Goal: Information Seeking & Learning: Learn about a topic

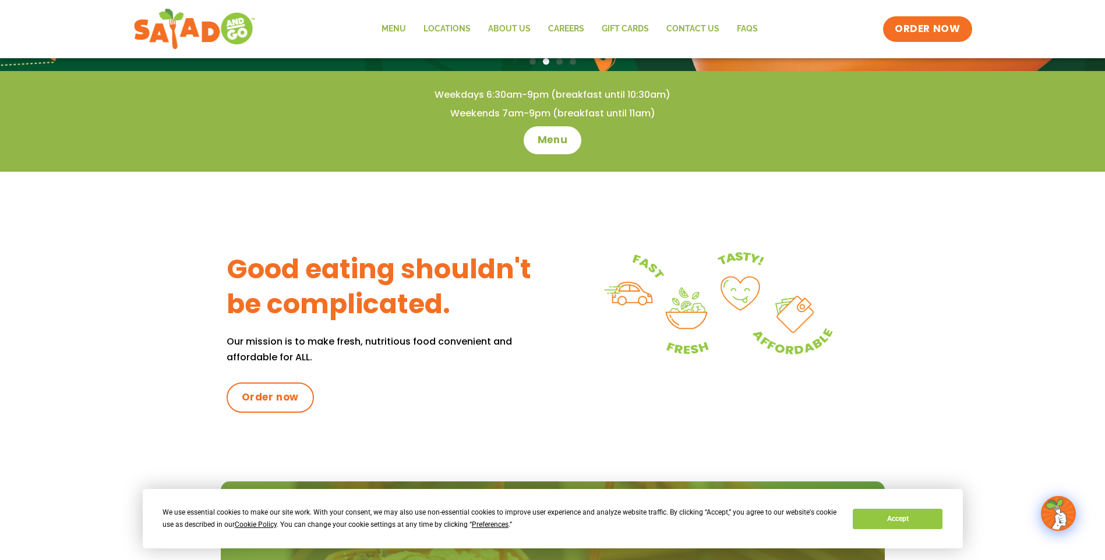
scroll to position [350, 0]
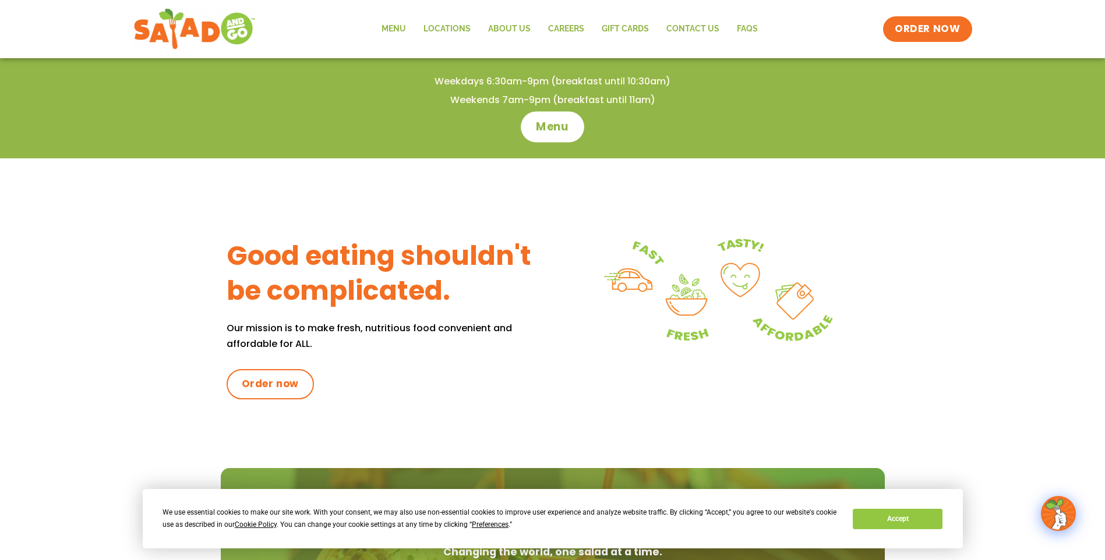
click at [549, 125] on span "Menu" at bounding box center [552, 126] width 33 height 15
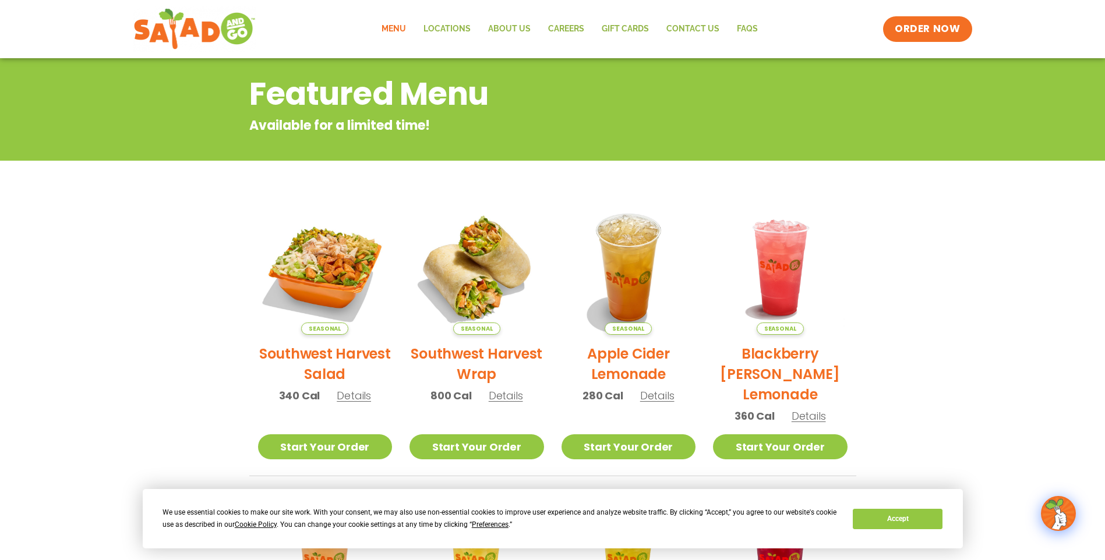
scroll to position [58, 0]
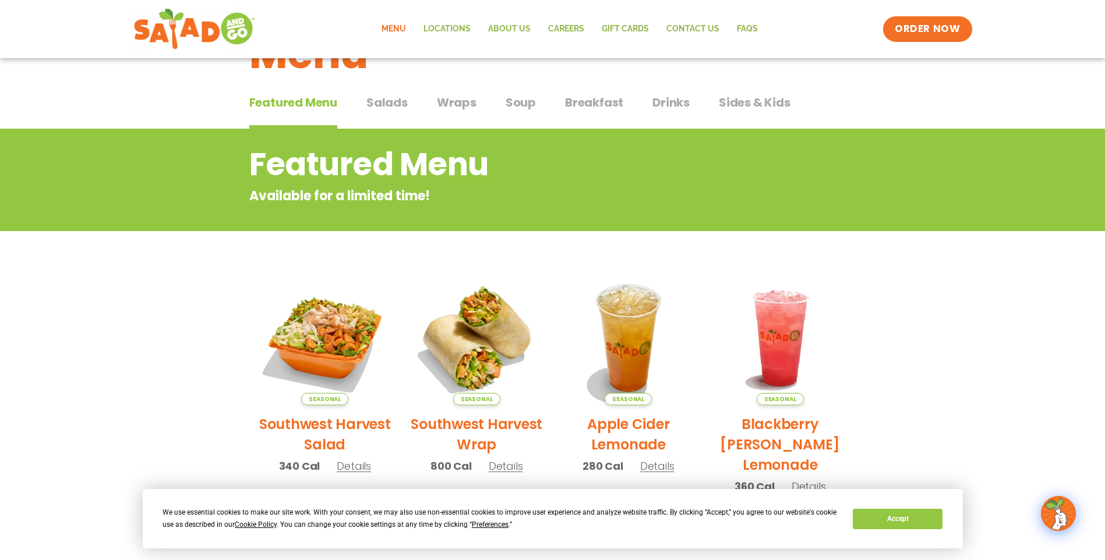
click at [385, 102] on span "Salads" at bounding box center [386, 102] width 41 height 17
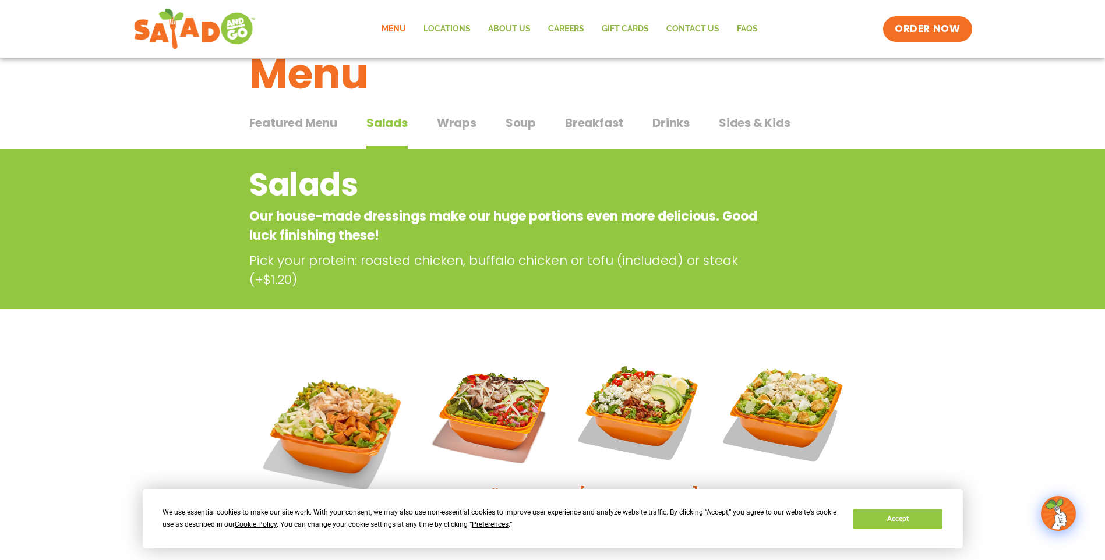
scroll to position [58, 0]
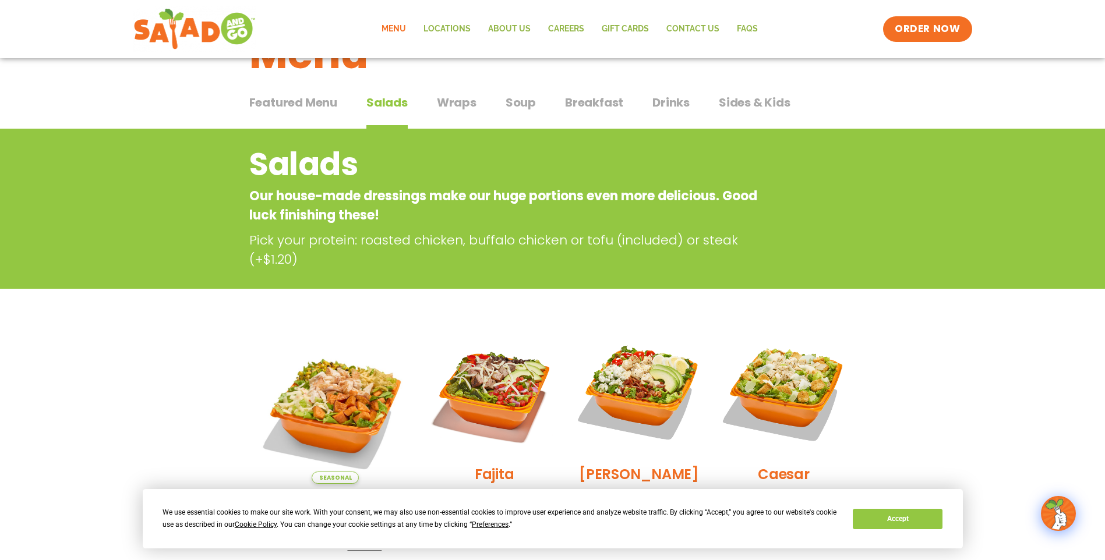
click at [460, 105] on span "Wraps" at bounding box center [457, 102] width 40 height 17
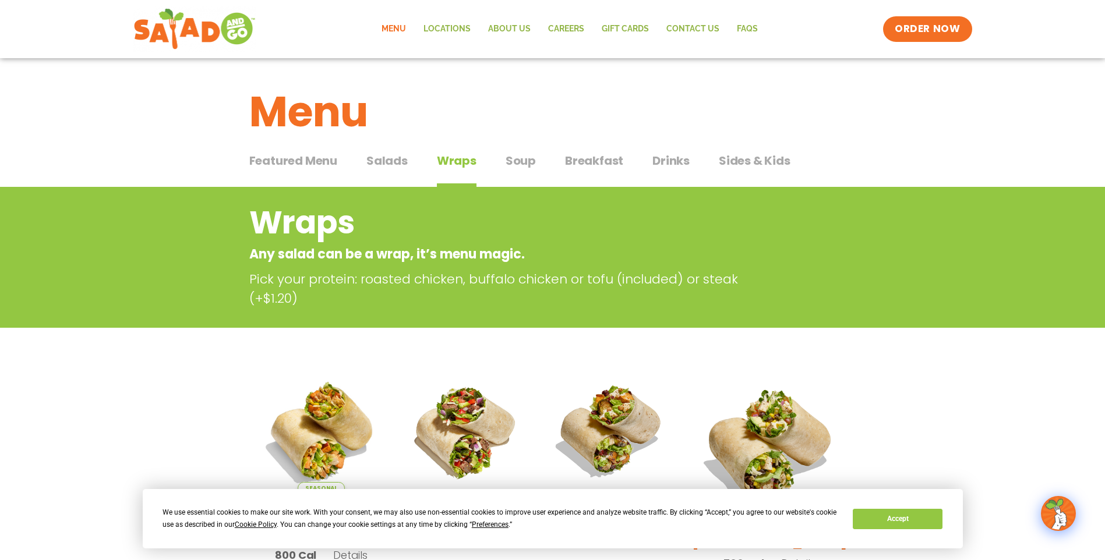
click at [587, 161] on span "Breakfast" at bounding box center [594, 160] width 58 height 17
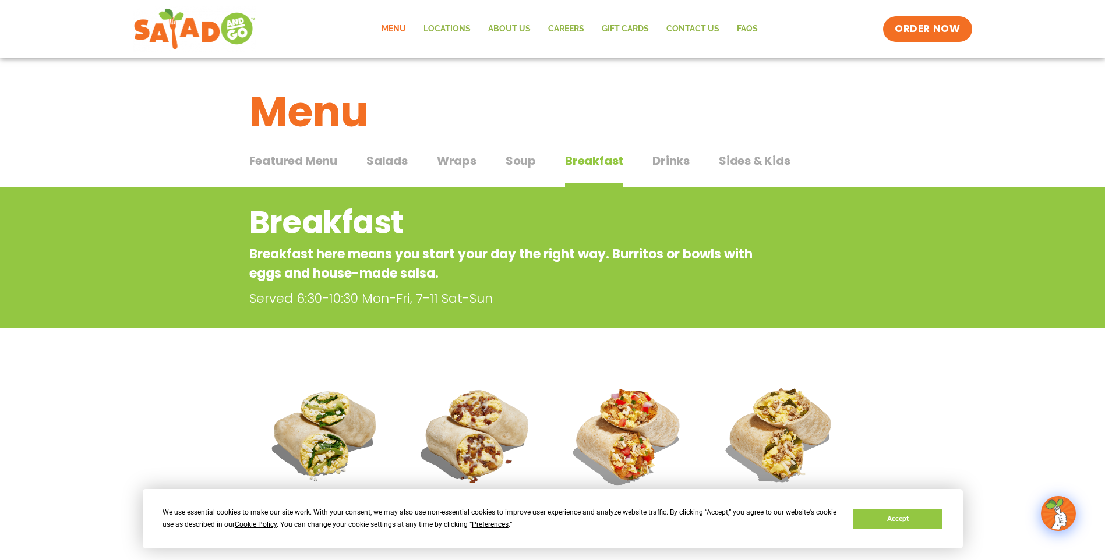
click at [665, 159] on span "Drinks" at bounding box center [671, 160] width 37 height 17
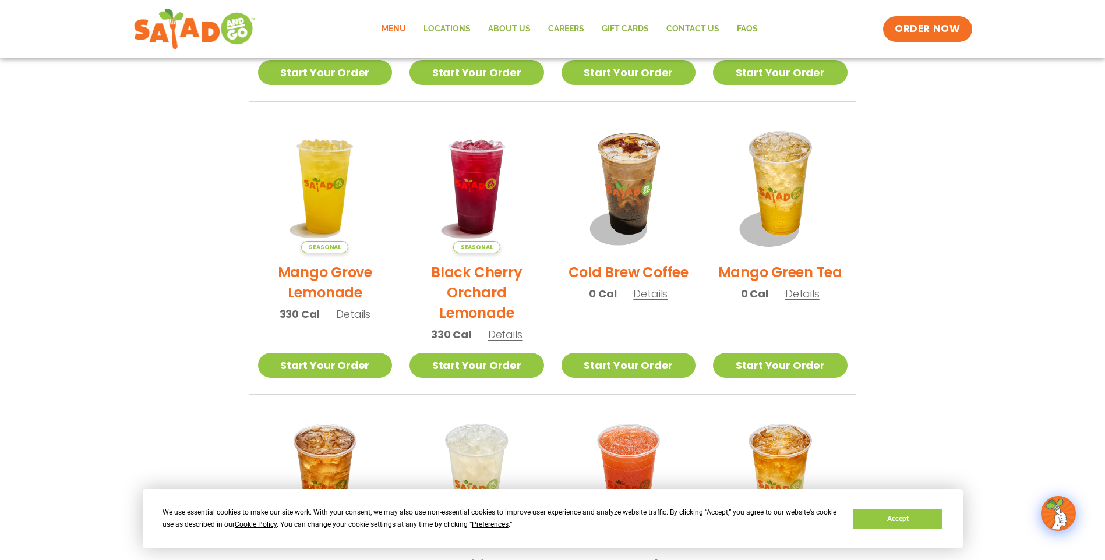
scroll to position [466, 0]
